Goal: Task Accomplishment & Management: Manage account settings

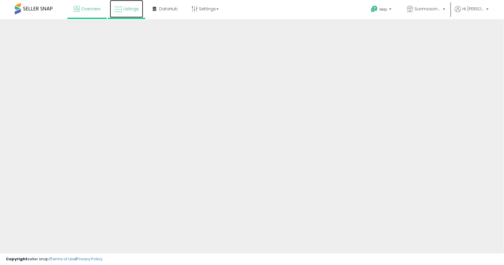
click at [129, 8] on span "Listings" at bounding box center [130, 9] width 15 height 6
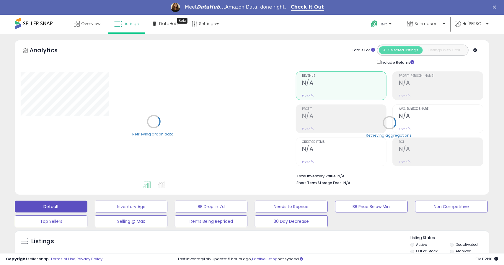
click at [68, 262] on input "text" at bounding box center [55, 267] width 68 height 10
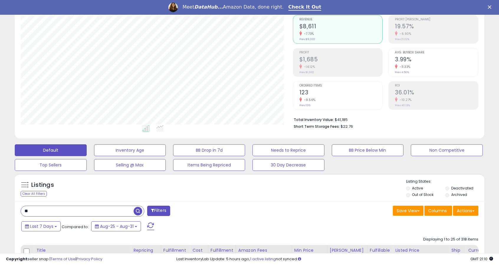
scroll to position [121, 272]
type input "***"
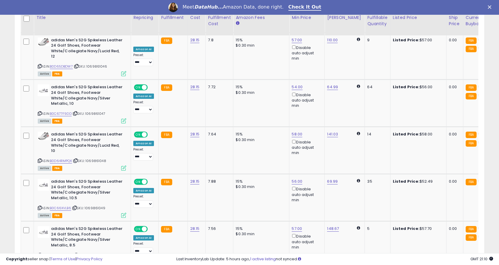
scroll to position [1012, 0]
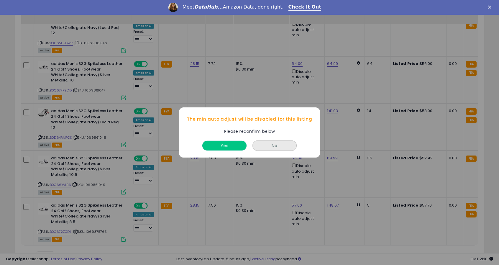
click at [235, 146] on button "Yes" at bounding box center [224, 146] width 44 height 10
click at [241, 147] on button "Yes" at bounding box center [224, 146] width 44 height 10
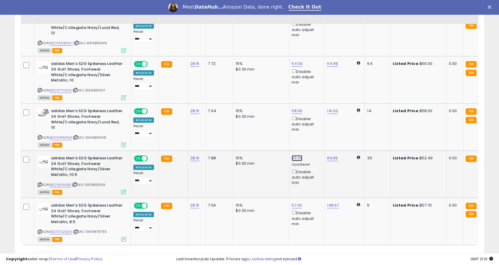
click at [292, 155] on link "56.00" at bounding box center [297, 158] width 11 height 6
click at [282, 112] on input "*****" at bounding box center [277, 109] width 53 height 10
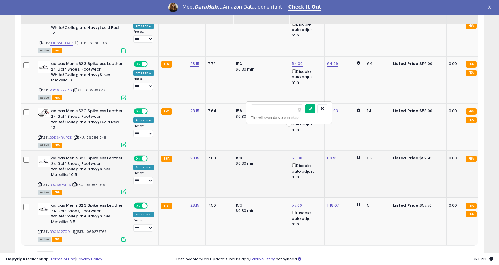
type input "*****"
click at [312, 108] on icon "submit" at bounding box center [311, 109] width 4 height 4
click at [140, 156] on span "ON" at bounding box center [138, 158] width 7 height 5
click at [140, 156] on span "OFF" at bounding box center [144, 158] width 9 height 5
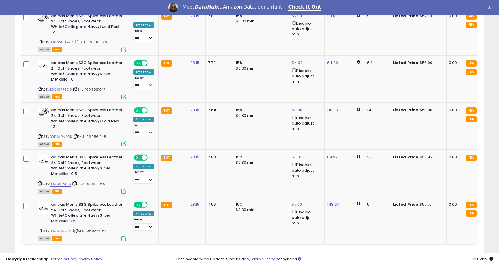
scroll to position [987, 0]
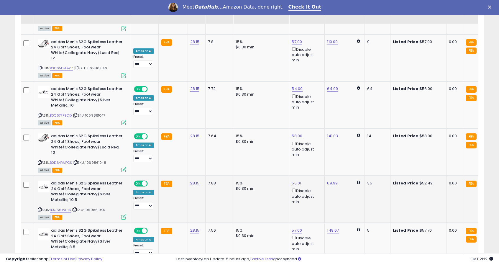
click at [144, 181] on span at bounding box center [144, 183] width 5 height 5
click at [143, 181] on span "OFF" at bounding box center [144, 183] width 9 height 5
